Goal: Task Accomplishment & Management: Manage account settings

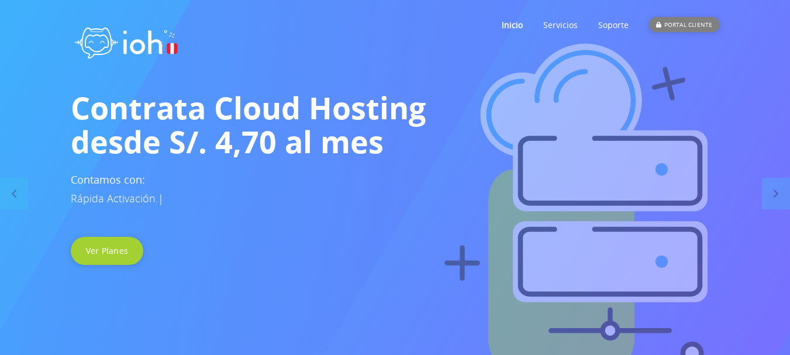
click at [668, 27] on div "PORTAL CLIENTE" at bounding box center [684, 24] width 70 height 15
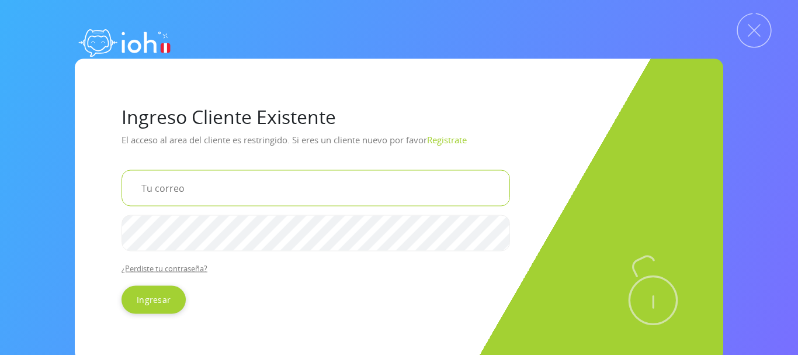
click at [181, 191] on input "email" at bounding box center [316, 188] width 389 height 36
type input "[EMAIL_ADDRESS][DOMAIN_NAME]"
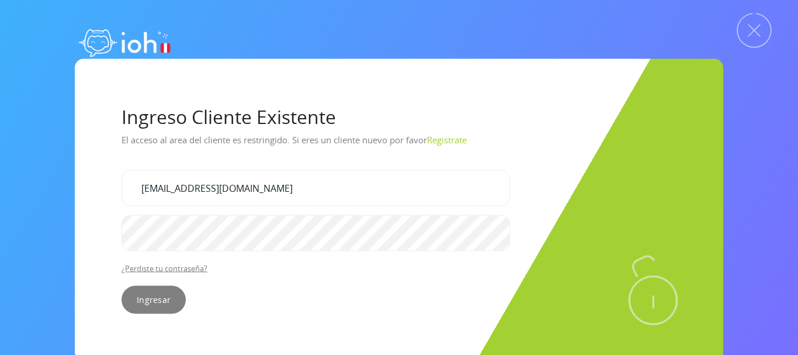
click at [154, 304] on input "Ingresar" at bounding box center [154, 299] width 64 height 28
